Goal: Information Seeking & Learning: Learn about a topic

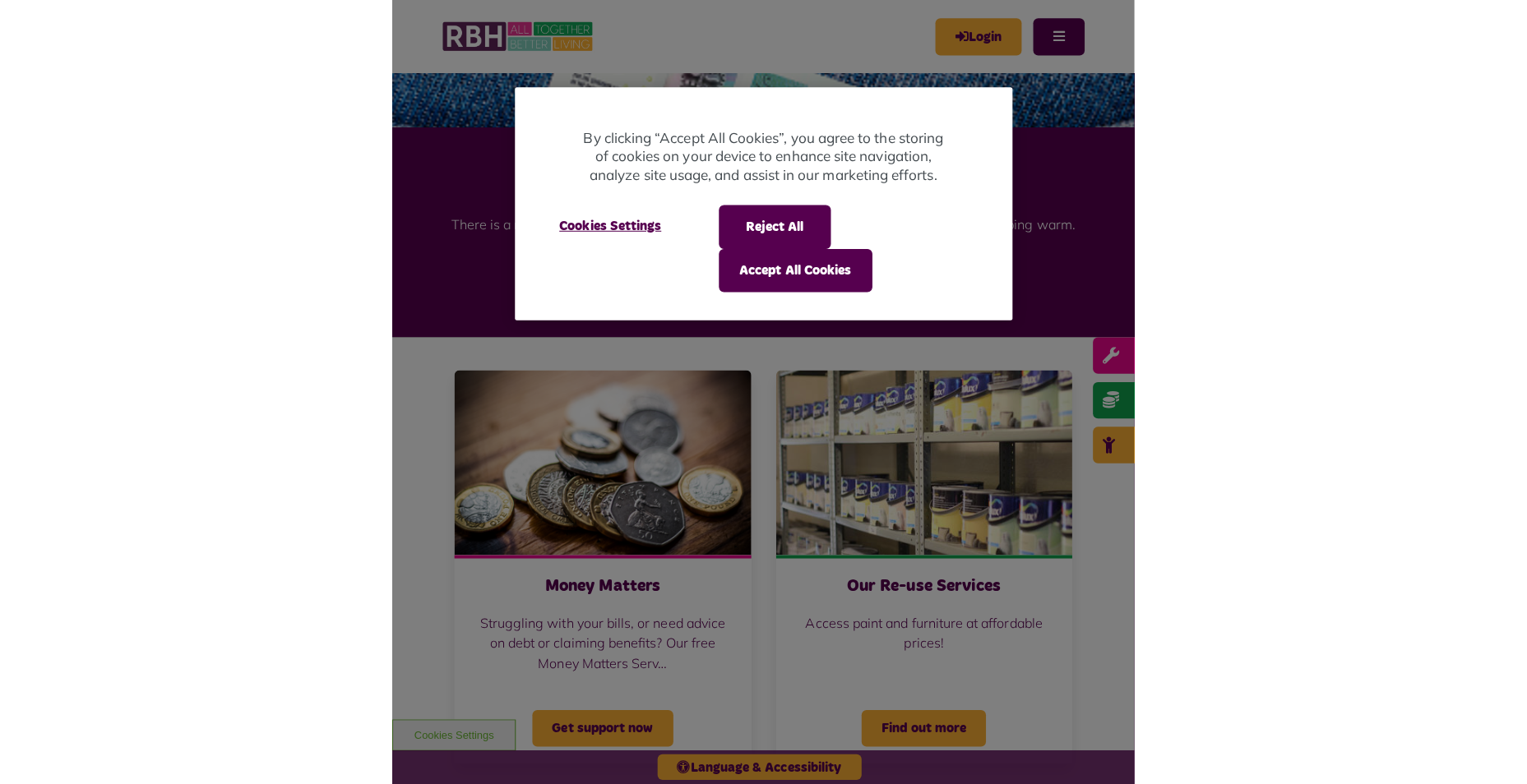
scroll to position [575, 0]
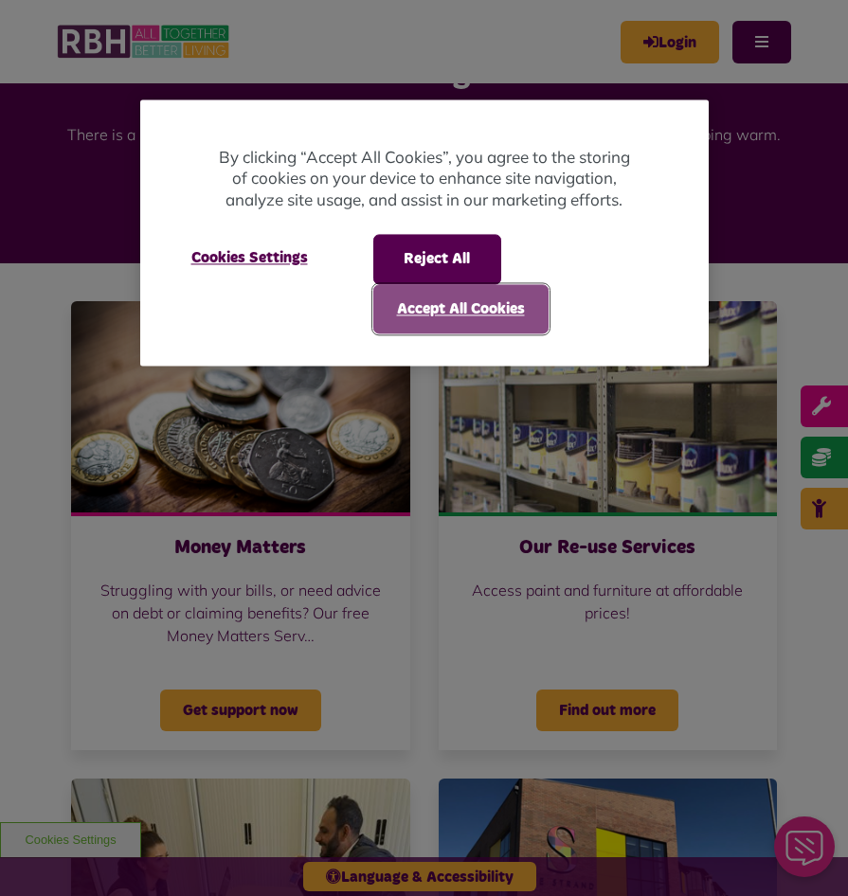
click at [469, 315] on button "Accept All Cookies" at bounding box center [460, 308] width 175 height 49
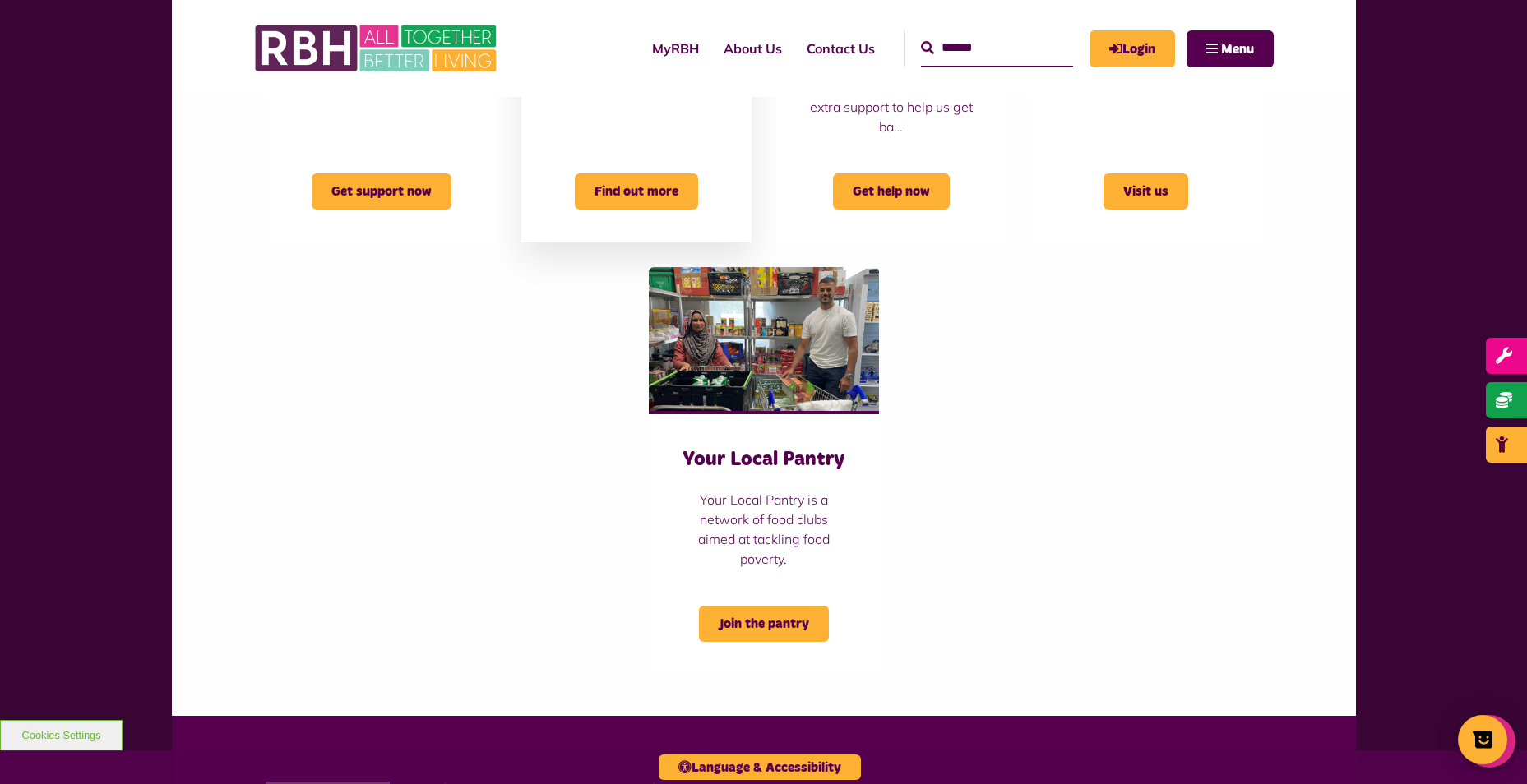
scroll to position [904, 0]
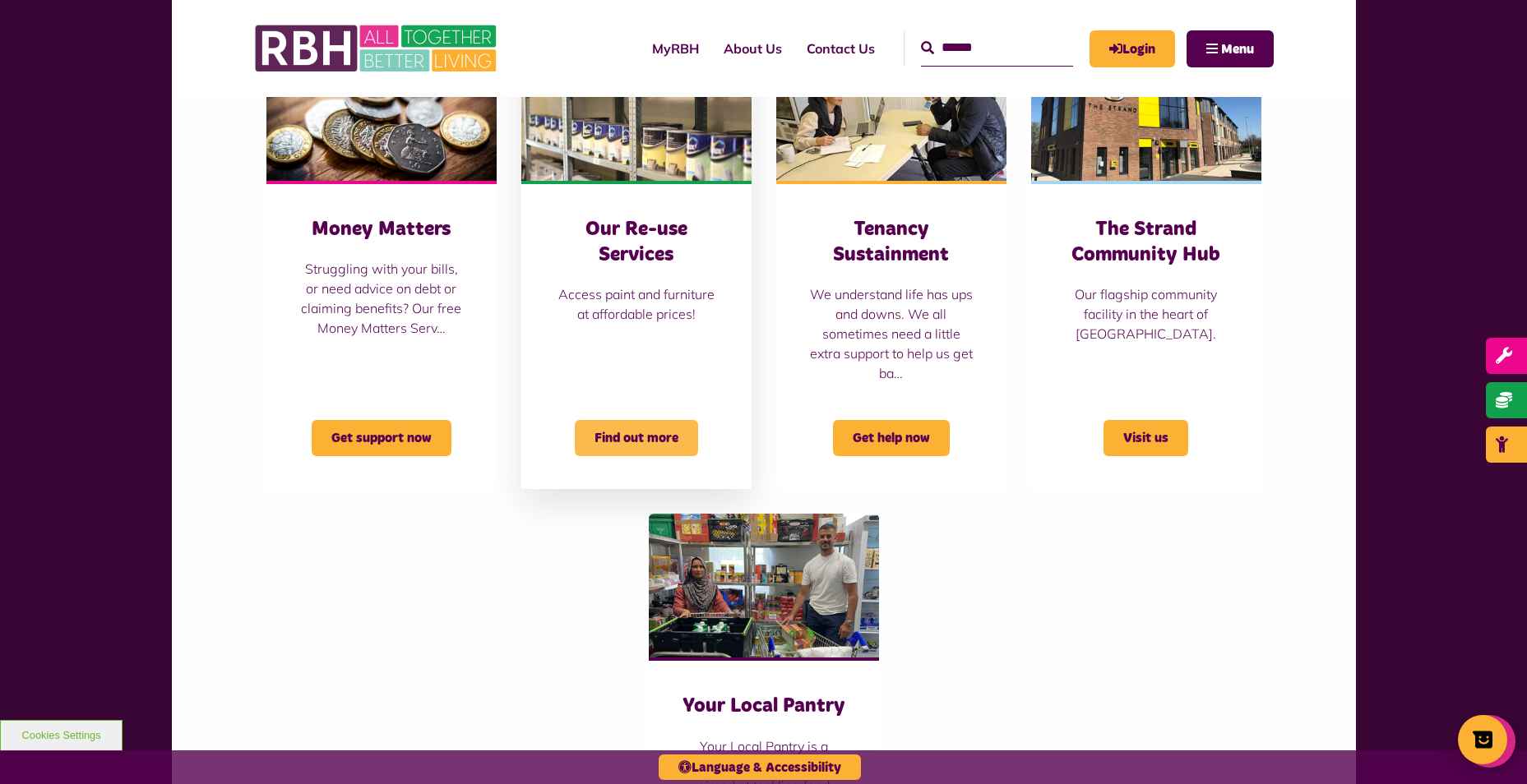
click at [650, 436] on span "Find out more" at bounding box center [636, 438] width 123 height 36
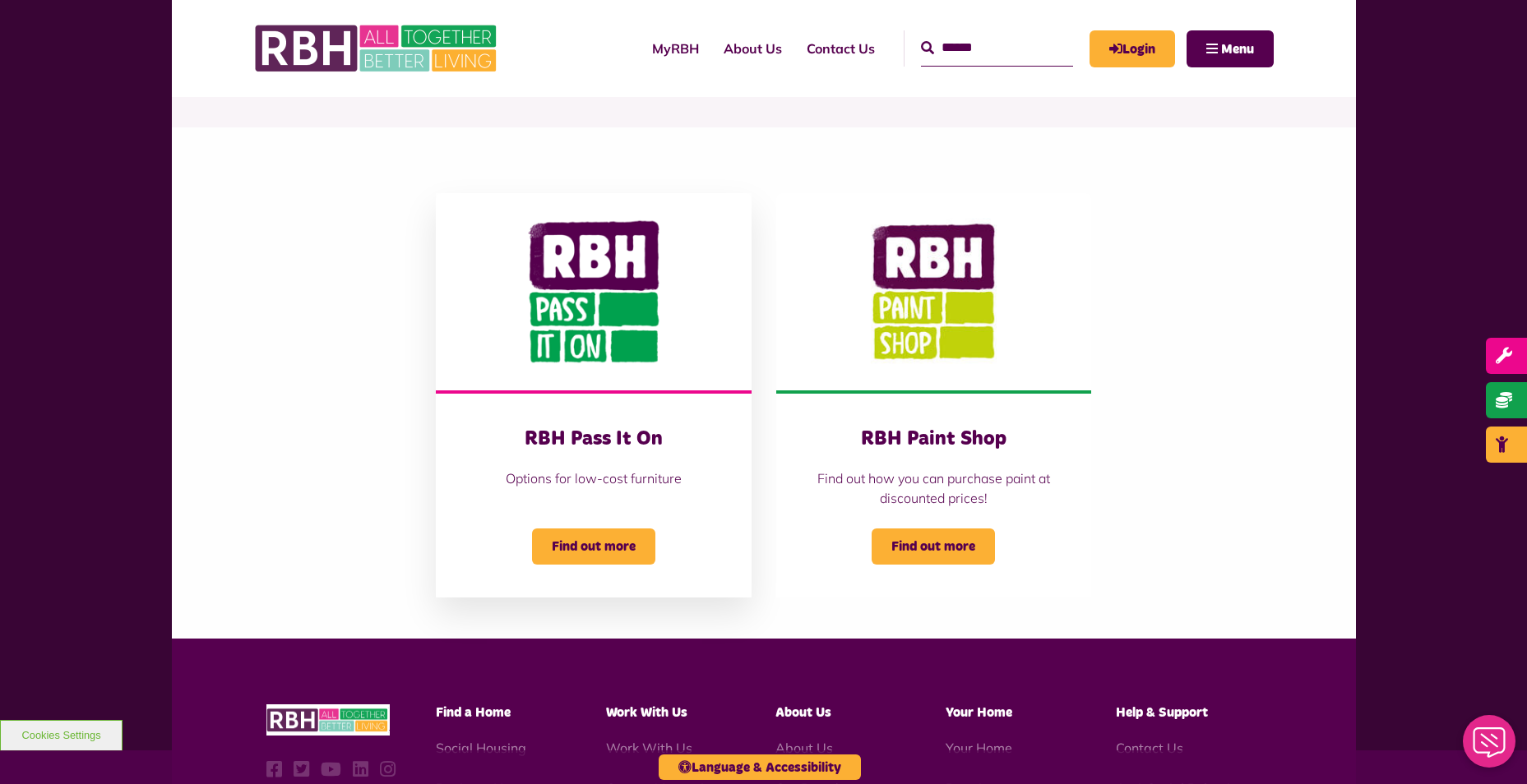
scroll to position [246, 0]
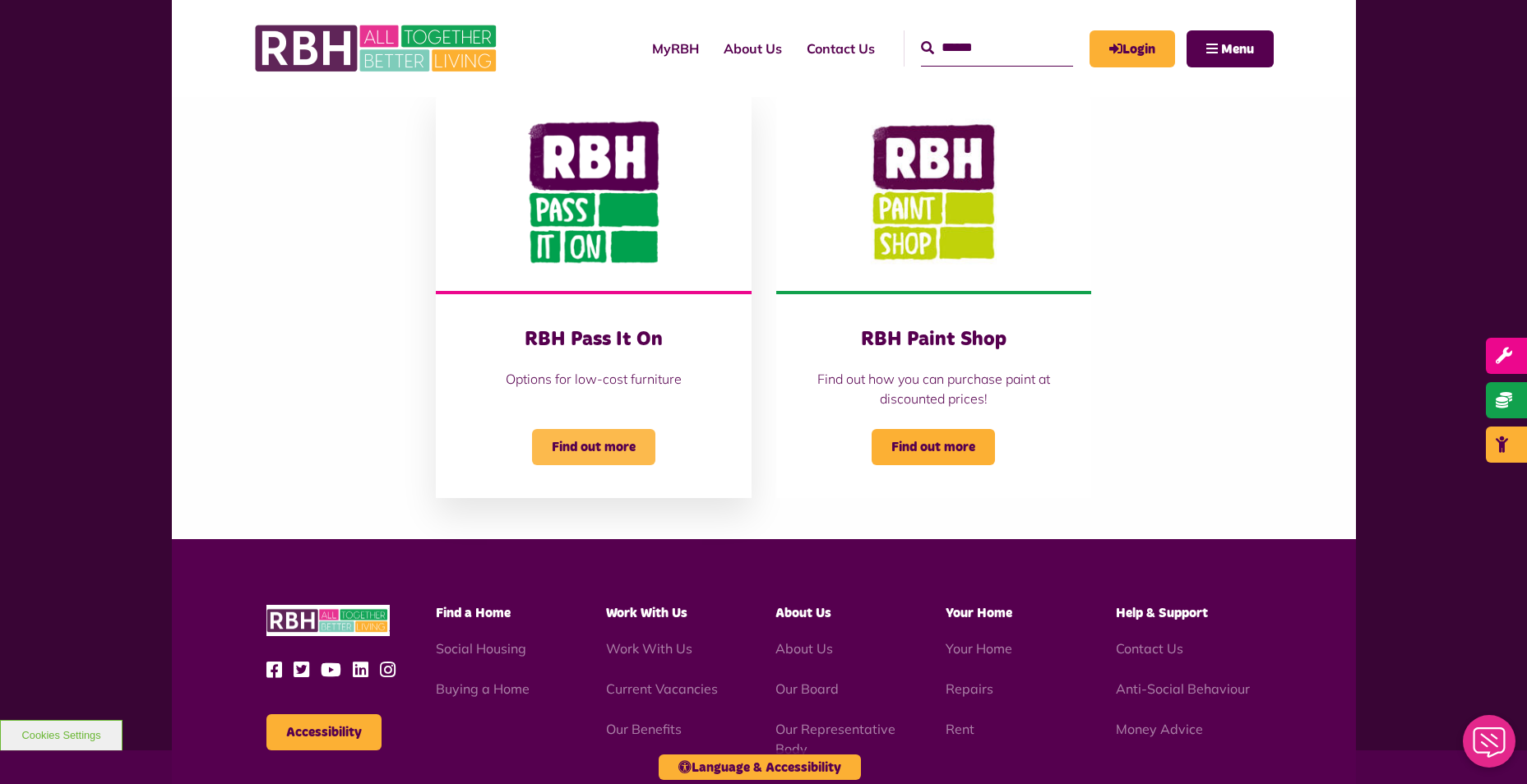
click at [600, 442] on span "Find out more" at bounding box center [593, 448] width 123 height 36
